Goal: Task Accomplishment & Management: Use online tool/utility

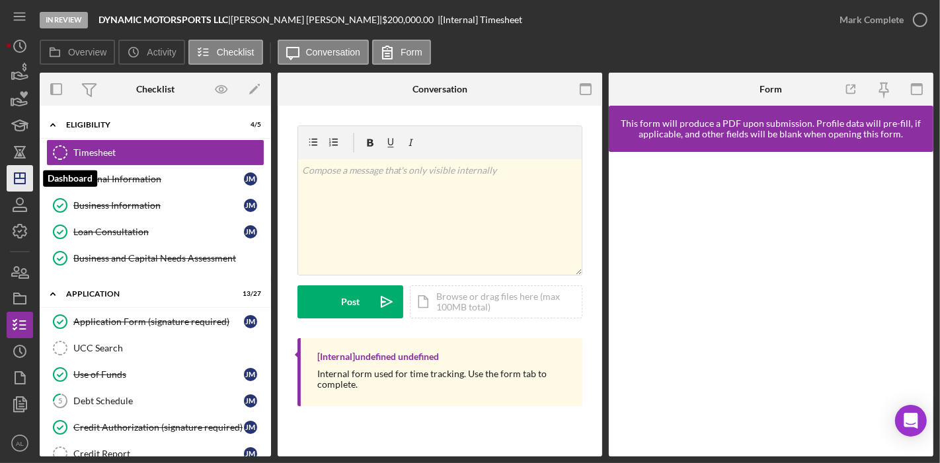
click at [15, 183] on polygon "button" at bounding box center [20, 178] width 11 height 11
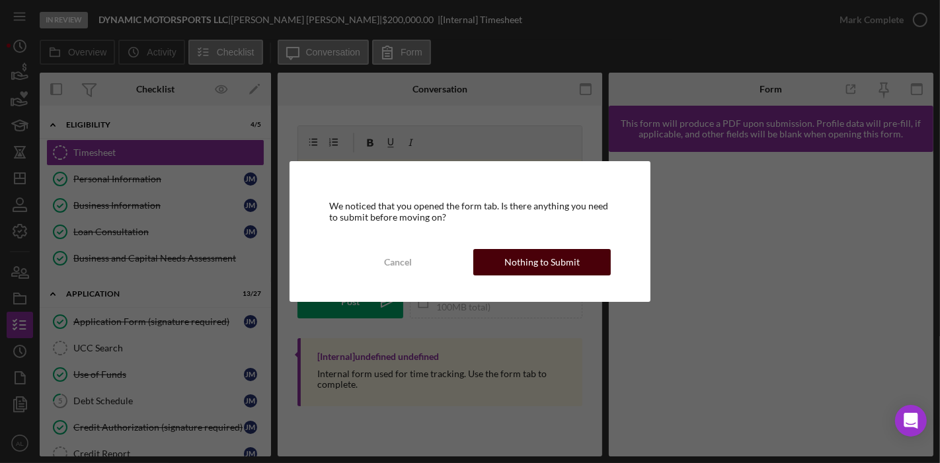
click at [547, 259] on div "Nothing to Submit" at bounding box center [541, 262] width 75 height 26
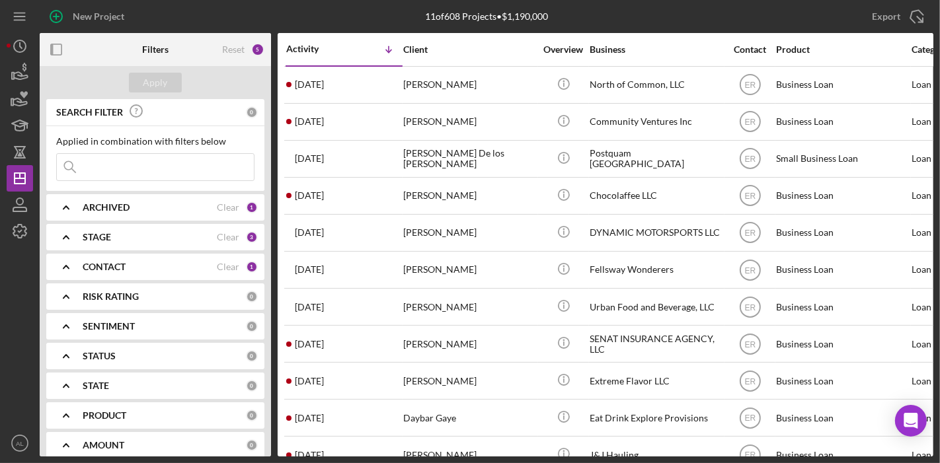
click at [117, 268] on b "CONTACT" at bounding box center [104, 267] width 43 height 11
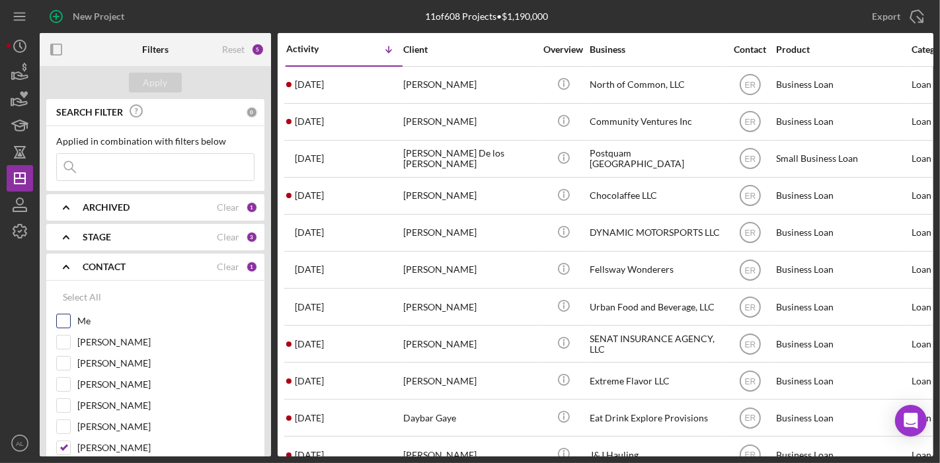
click at [64, 317] on input "Me" at bounding box center [63, 321] width 13 height 13
checkbox input "true"
click at [67, 448] on input "[PERSON_NAME]" at bounding box center [63, 448] width 13 height 13
checkbox input "false"
click at [164, 82] on div "Apply" at bounding box center [155, 83] width 24 height 20
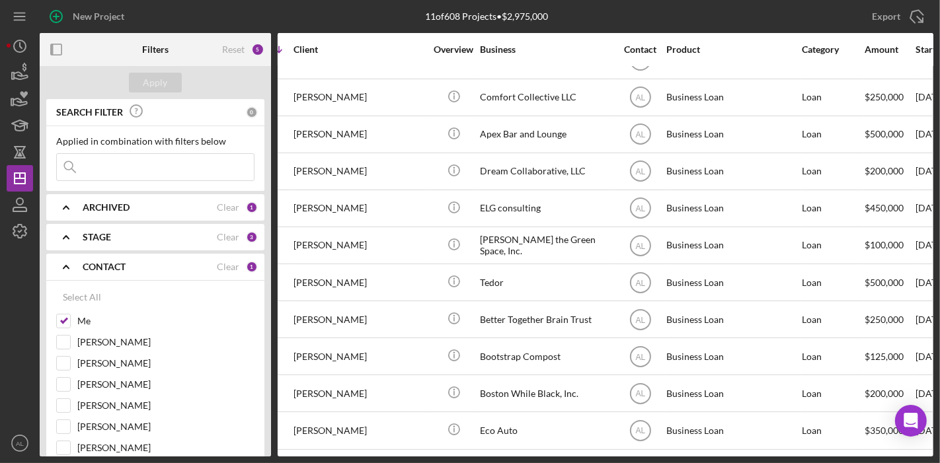
scroll to position [25, 110]
